Goal: Information Seeking & Learning: Learn about a topic

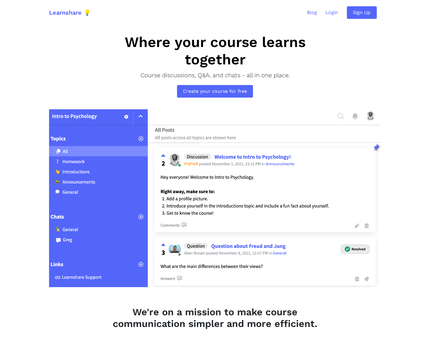
click at [68, 65] on div "Where your course learns together Course discussions, Q&A, and chats - all in o…" at bounding box center [215, 68] width 341 height 69
click at [90, 55] on div "Where your course learns together Course discussions, Q&A, and chats - all in o…" at bounding box center [215, 68] width 341 height 69
click at [99, 38] on div "Where your course learns together Course discussions, Q&A, and chats - all in o…" at bounding box center [215, 68] width 341 height 69
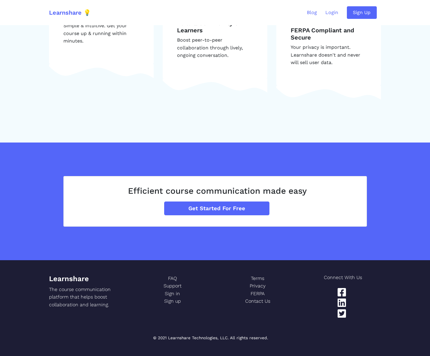
scroll to position [838, 0]
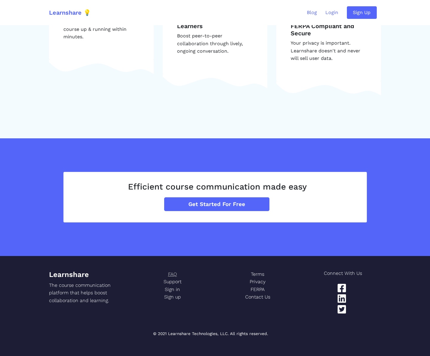
click at [174, 276] on link "FAQ" at bounding box center [172, 274] width 76 height 8
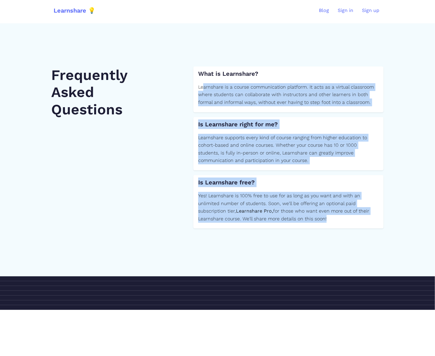
click at [356, 258] on section "Frequently Asked Questions What is Learnshare? Learnshare is a course communica…" at bounding box center [217, 149] width 435 height 253
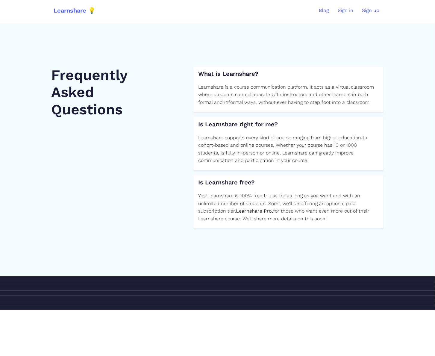
click at [325, 277] on footer at bounding box center [217, 278] width 435 height 5
click at [251, 30] on section "Frequently Asked Questions What is Learnshare? Learnshare is a course communica…" at bounding box center [217, 149] width 435 height 253
click at [138, 44] on section "Frequently Asked Questions What is Learnshare? Learnshare is a course communica…" at bounding box center [217, 149] width 435 height 253
click at [322, 10] on link "Blog" at bounding box center [323, 10] width 19 height 15
click at [143, 50] on section "Frequently Asked Questions What is Learnshare? Learnshare is a course communica…" at bounding box center [217, 149] width 435 height 253
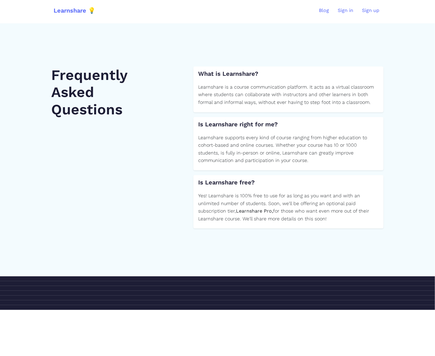
click at [153, 47] on section "Frequently Asked Questions What is Learnshare? Learnshare is a course communica…" at bounding box center [217, 149] width 435 height 253
